Goal: Task Accomplishment & Management: Complete application form

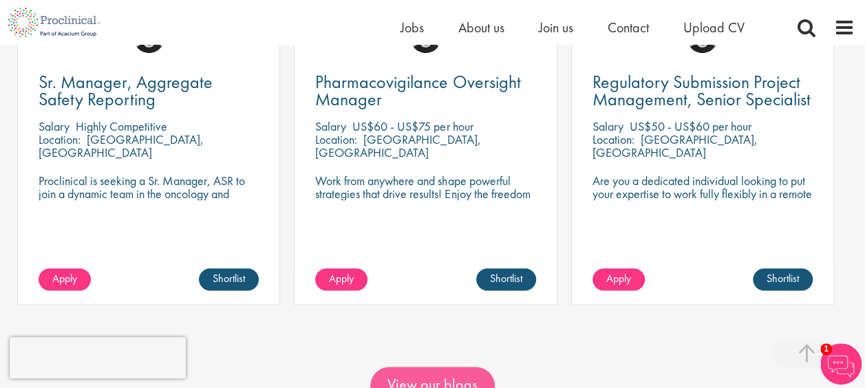
scroll to position [688, 0]
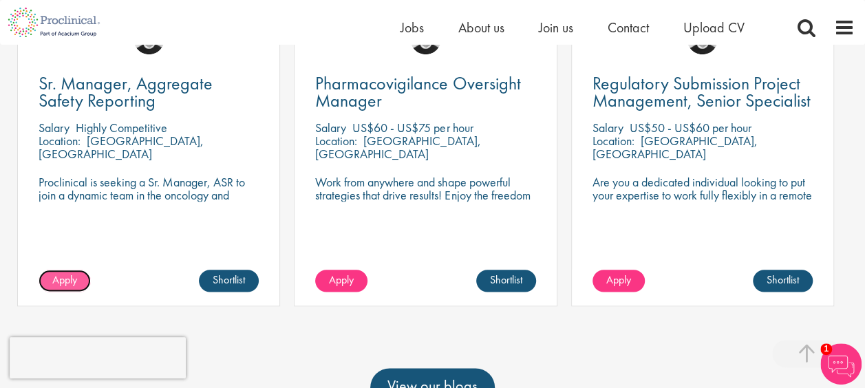
click at [66, 273] on span "Apply" at bounding box center [64, 280] width 25 height 14
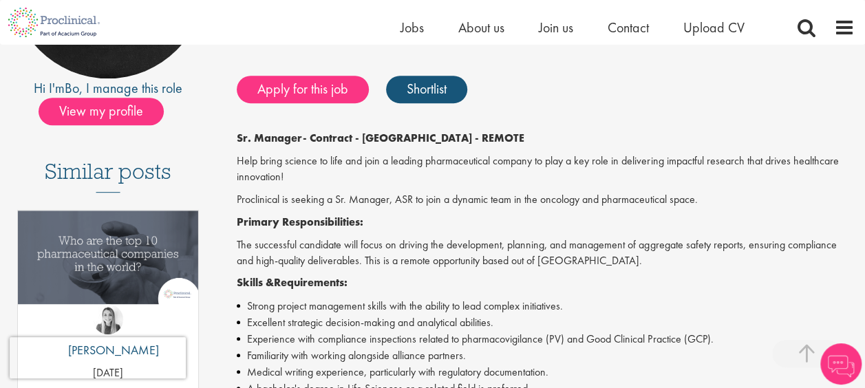
scroll to position [206, 0]
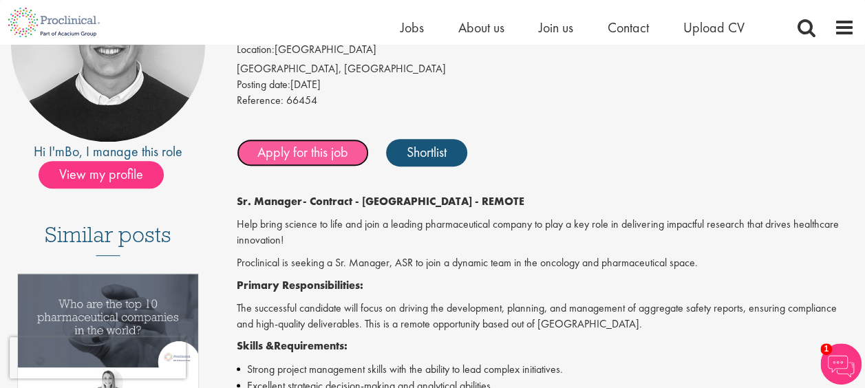
click at [310, 158] on link "Apply for this job" at bounding box center [303, 153] width 132 height 28
